Goal: Information Seeking & Learning: Learn about a topic

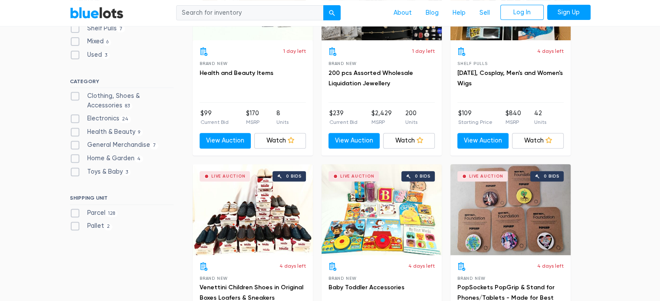
scroll to position [347, 0]
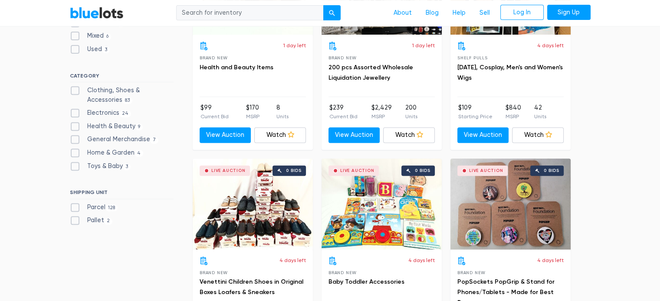
click at [112, 126] on label "Health & Beauty 9" at bounding box center [106, 127] width 73 height 10
click at [75, 126] on Beauty"] "Health & Beauty 9" at bounding box center [73, 125] width 6 height 6
checkbox Beauty"] "true"
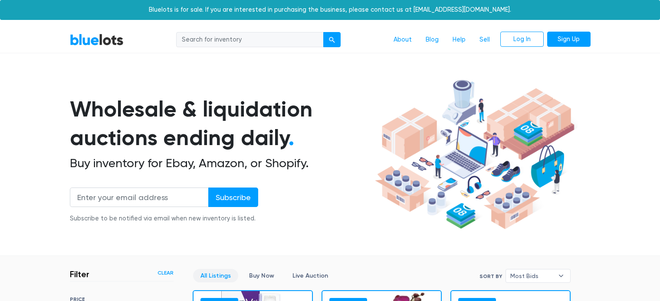
scroll to position [233, 0]
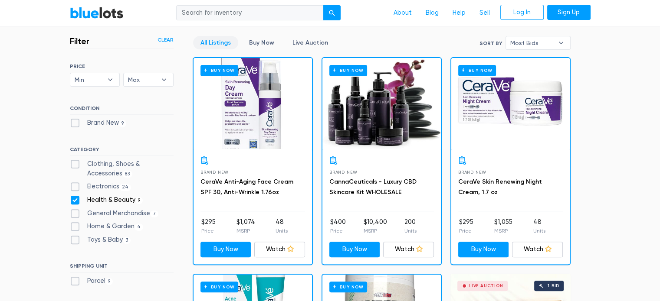
click at [102, 197] on label "Health & Beauty 9" at bounding box center [106, 201] width 73 height 10
click at [75, 197] on Beauty"] "Health & Beauty 9" at bounding box center [73, 199] width 6 height 6
checkbox Beauty"] "false"
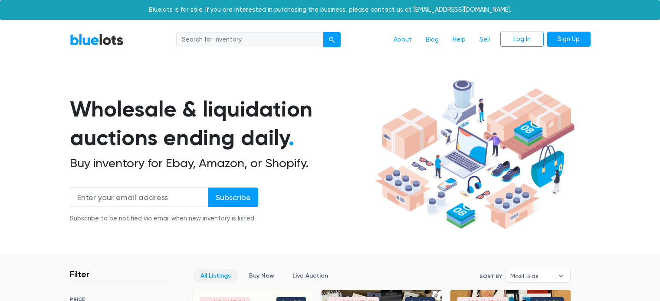
scroll to position [233, 0]
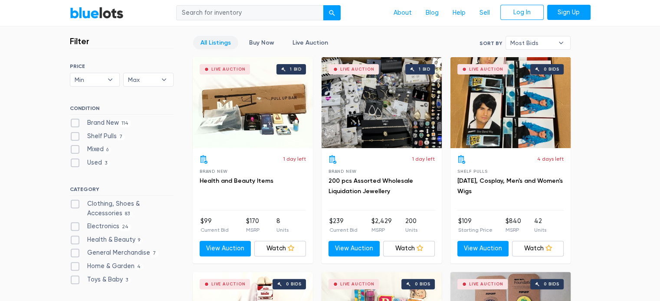
click at [119, 207] on label "Clothing, Shoes & Accessories 83" at bounding box center [122, 209] width 104 height 19
click at [75, 205] on Accessories"] "Clothing, Shoes & Accessories 83" at bounding box center [73, 203] width 6 height 6
checkbox Accessories"] "true"
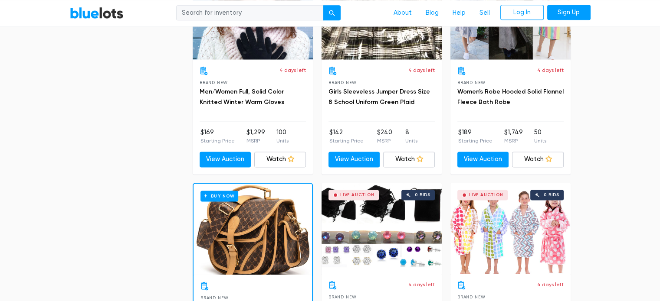
scroll to position [1318, 0]
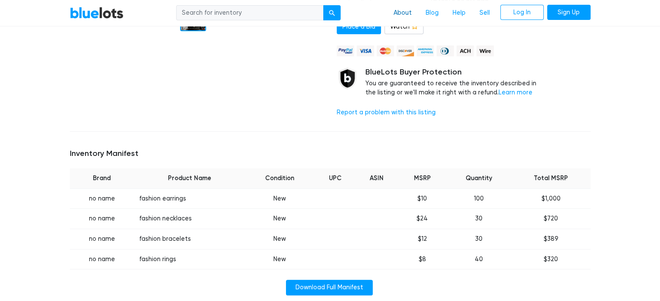
scroll to position [87, 0]
